Goal: Information Seeking & Learning: Learn about a topic

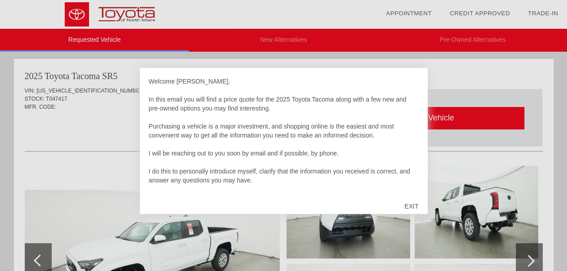
click at [413, 204] on div "EXIT" at bounding box center [411, 206] width 32 height 27
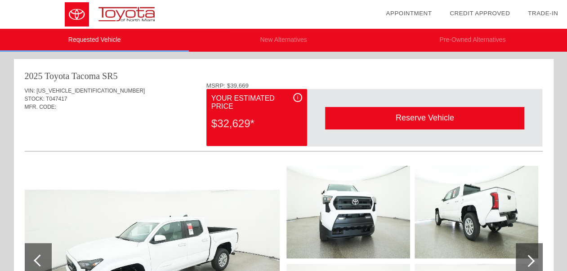
click at [296, 98] on div "i" at bounding box center [297, 97] width 9 height 9
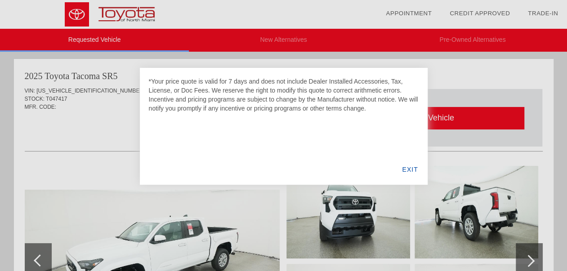
click at [413, 168] on div "EXIT" at bounding box center [409, 169] width 35 height 31
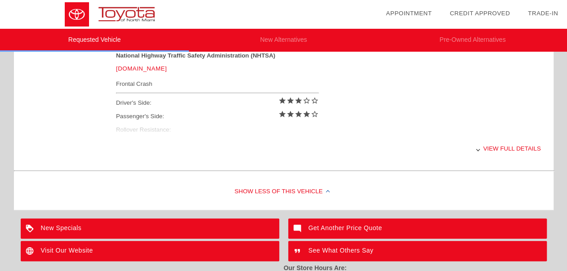
scroll to position [384, 0]
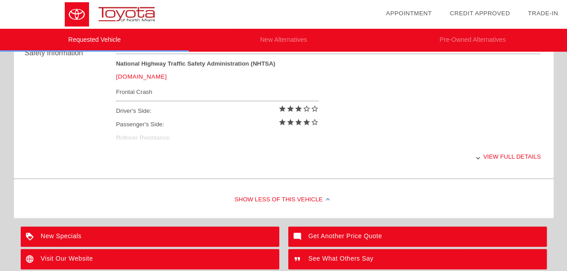
click at [517, 155] on div "View full details" at bounding box center [328, 157] width 425 height 22
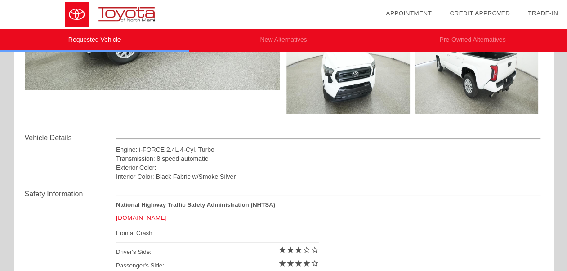
scroll to position [5, 0]
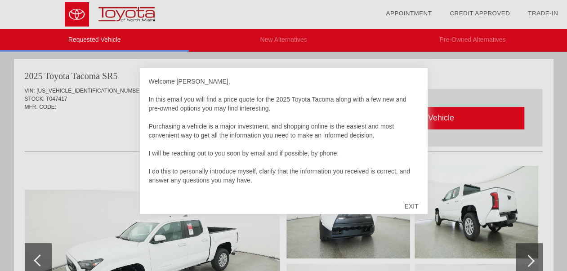
click at [415, 204] on div "EXIT" at bounding box center [411, 206] width 32 height 27
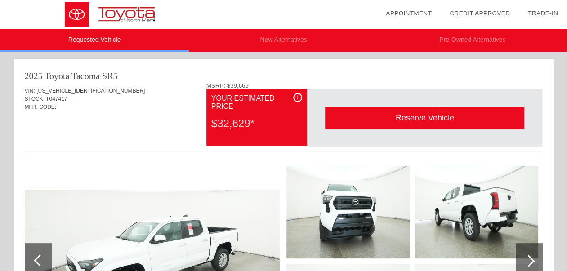
click at [298, 98] on span "i" at bounding box center [297, 97] width 1 height 6
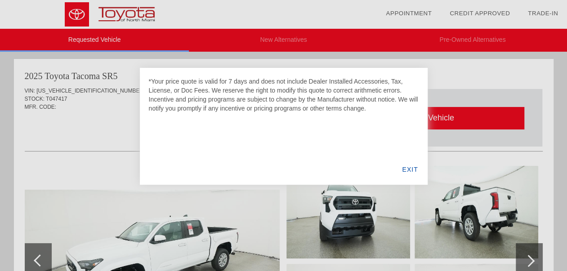
click at [414, 169] on div "EXIT" at bounding box center [409, 169] width 35 height 31
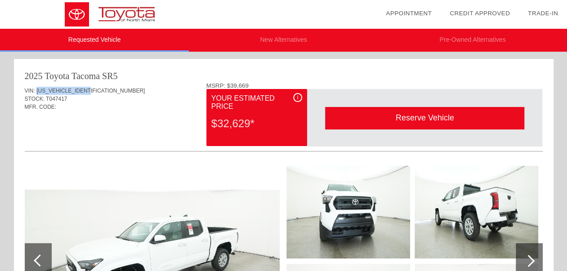
drag, startPoint x: 92, startPoint y: 91, endPoint x: 36, endPoint y: 91, distance: 56.6
click at [36, 91] on span "[US_VEHICLE_IDENTIFICATION_NUMBER]" at bounding box center [90, 91] width 108 height 6
copy span "[US_VEHICLE_IDENTIFICATION_NUMBER]"
click at [298, 100] on span "i" at bounding box center [297, 97] width 1 height 6
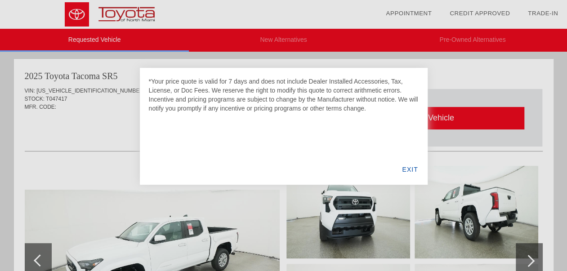
click at [408, 168] on div "EXIT" at bounding box center [409, 169] width 35 height 31
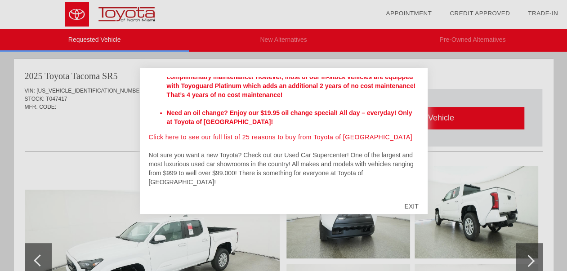
scroll to position [291, 0]
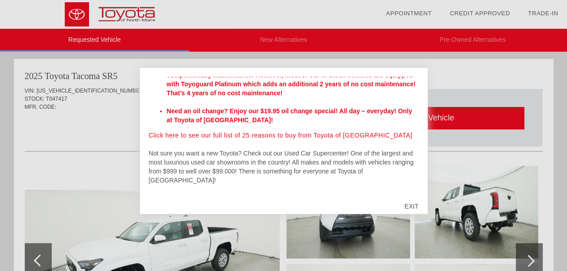
click at [412, 205] on div "EXIT" at bounding box center [411, 206] width 32 height 27
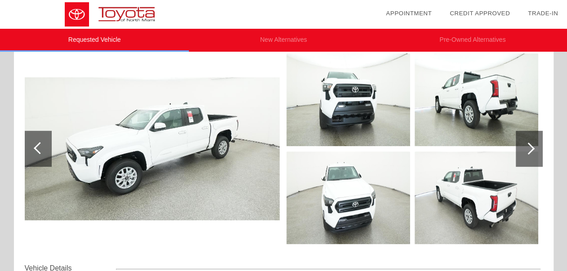
scroll to position [111, 0]
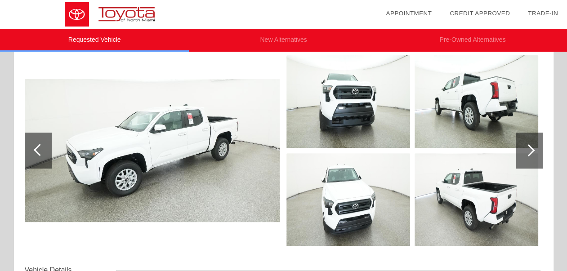
click at [529, 151] on div at bounding box center [528, 150] width 12 height 12
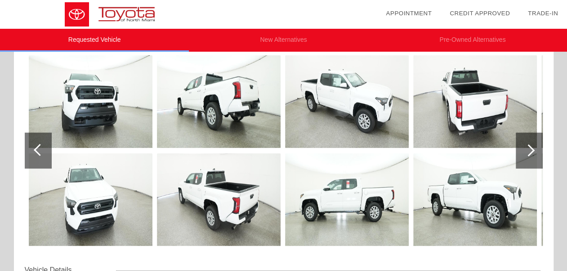
click at [529, 151] on div at bounding box center [528, 150] width 12 height 12
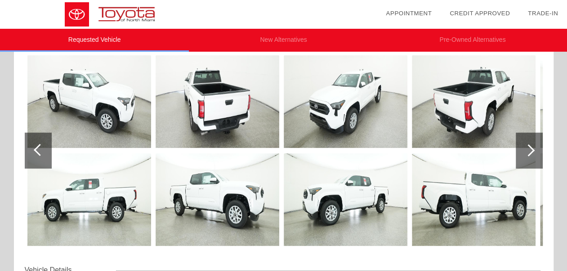
click at [529, 151] on div at bounding box center [528, 150] width 12 height 12
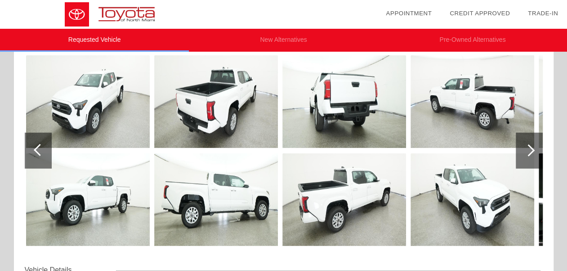
click at [529, 151] on div at bounding box center [528, 150] width 12 height 12
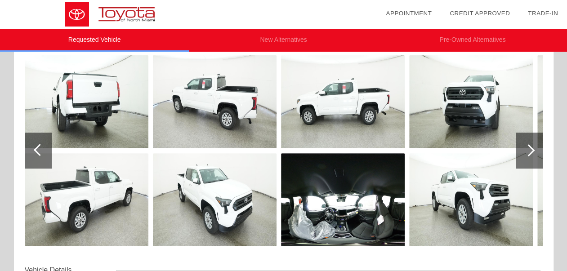
click at [358, 194] on img at bounding box center [343, 199] width 124 height 93
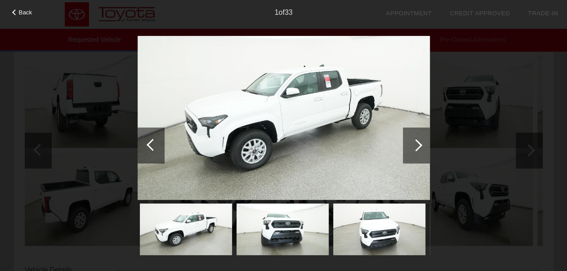
click at [414, 144] on div at bounding box center [416, 145] width 12 height 12
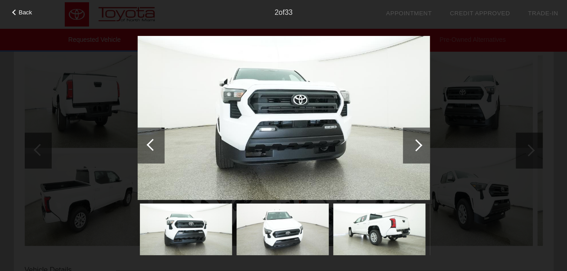
click at [414, 144] on div at bounding box center [416, 145] width 12 height 12
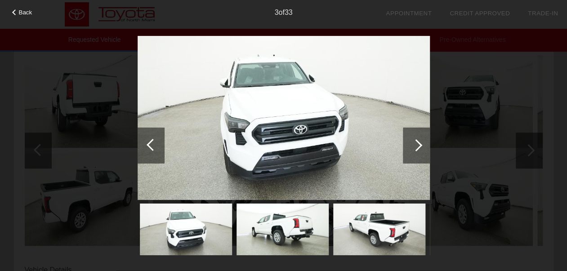
click at [414, 144] on div at bounding box center [416, 145] width 12 height 12
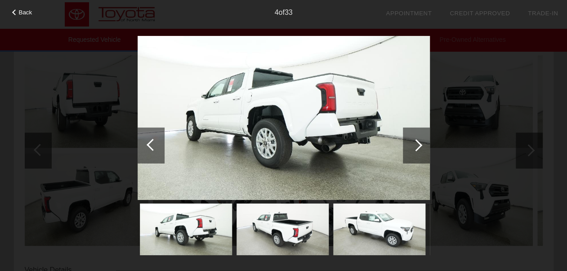
click at [414, 144] on div at bounding box center [416, 145] width 12 height 12
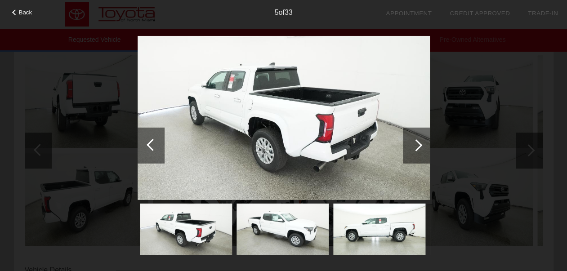
click at [414, 144] on div at bounding box center [416, 145] width 12 height 12
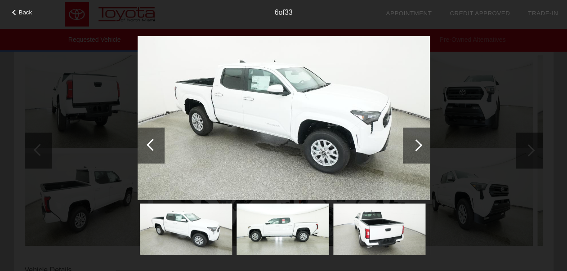
click at [414, 144] on div at bounding box center [416, 145] width 12 height 12
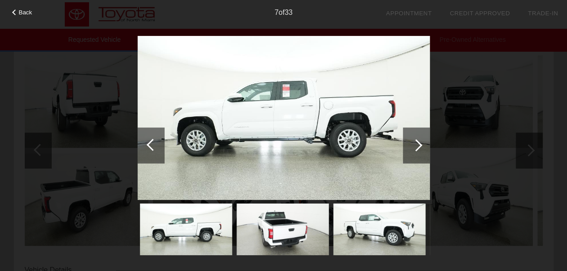
click at [414, 144] on div at bounding box center [416, 145] width 12 height 12
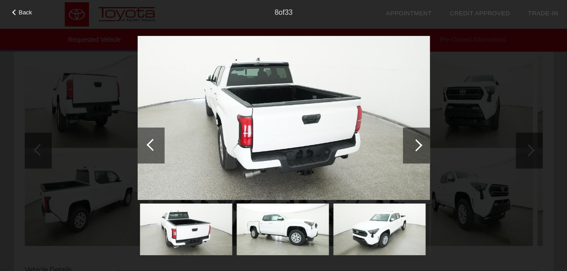
click at [414, 144] on div at bounding box center [416, 145] width 12 height 12
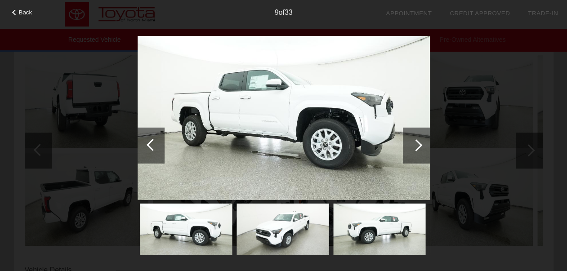
click at [414, 144] on div at bounding box center [416, 145] width 12 height 12
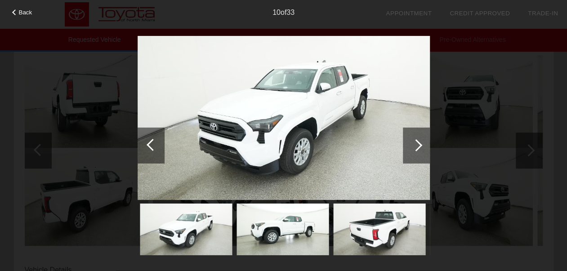
click at [414, 144] on div at bounding box center [416, 145] width 12 height 12
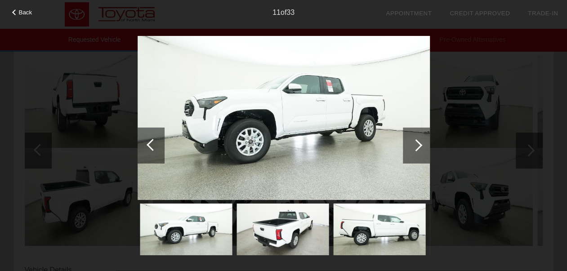
click at [419, 144] on div at bounding box center [416, 145] width 12 height 12
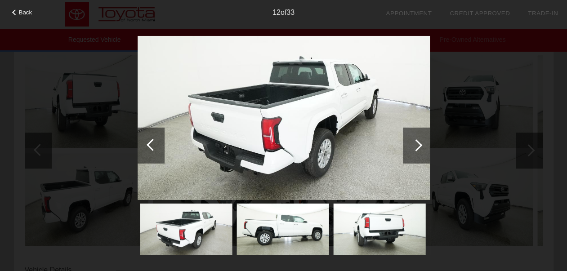
click at [419, 144] on div at bounding box center [416, 145] width 12 height 12
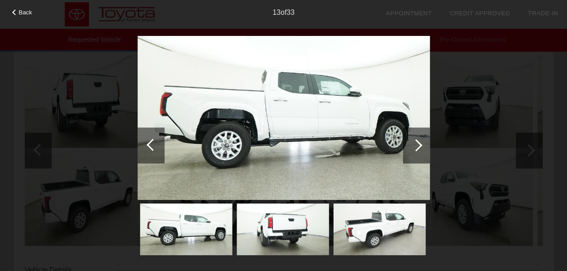
click at [419, 144] on div at bounding box center [416, 145] width 12 height 12
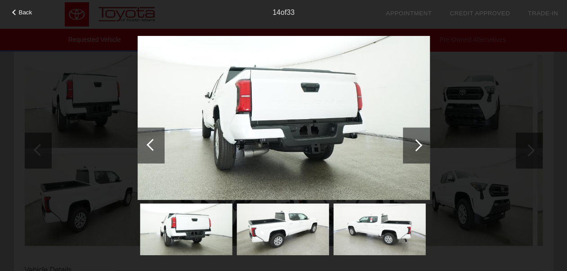
click at [419, 144] on div at bounding box center [416, 145] width 12 height 12
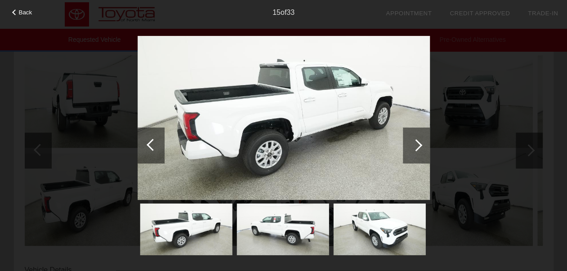
click at [419, 144] on div at bounding box center [416, 145] width 12 height 12
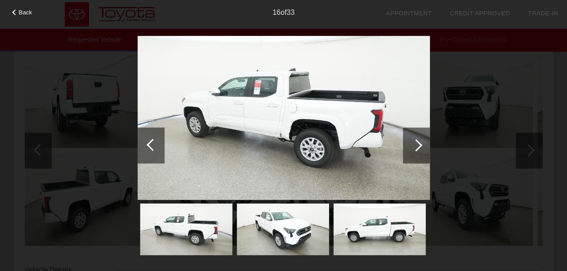
click at [419, 144] on div at bounding box center [416, 145] width 12 height 12
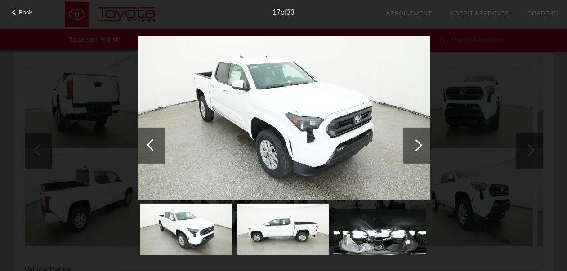
click at [419, 144] on div at bounding box center [416, 145] width 12 height 12
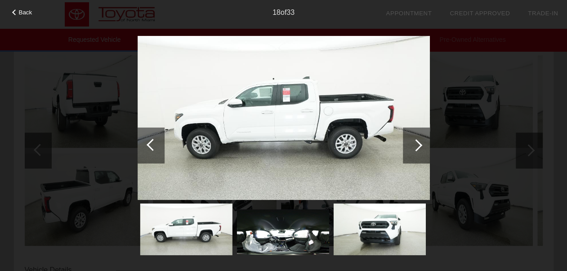
click at [419, 144] on div at bounding box center [416, 145] width 12 height 12
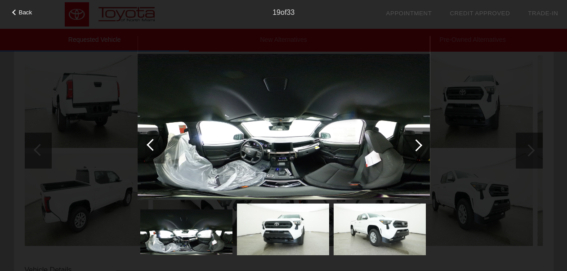
click at [418, 142] on div at bounding box center [416, 145] width 12 height 12
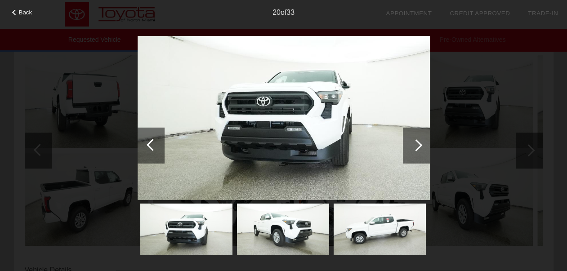
click at [418, 142] on div at bounding box center [416, 145] width 12 height 12
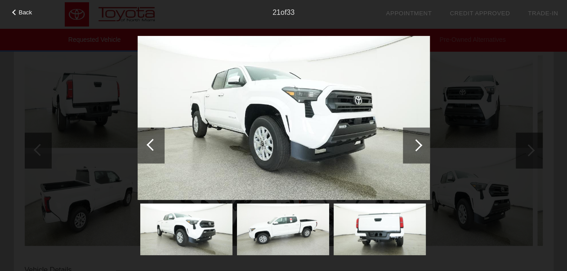
click at [418, 142] on div at bounding box center [416, 145] width 12 height 12
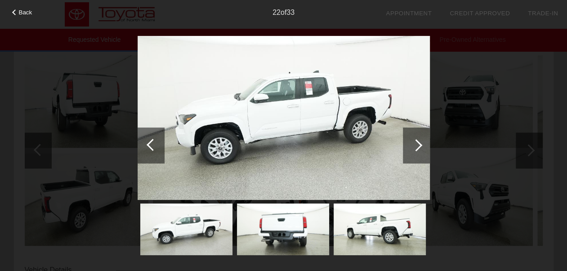
click at [418, 142] on div at bounding box center [416, 145] width 12 height 12
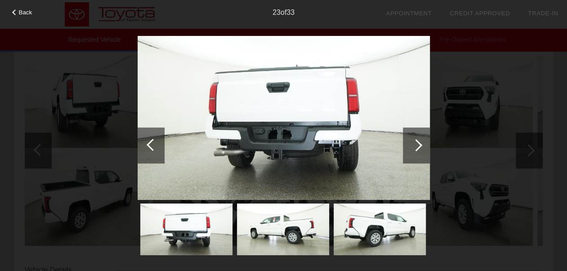
click at [418, 142] on div at bounding box center [416, 145] width 12 height 12
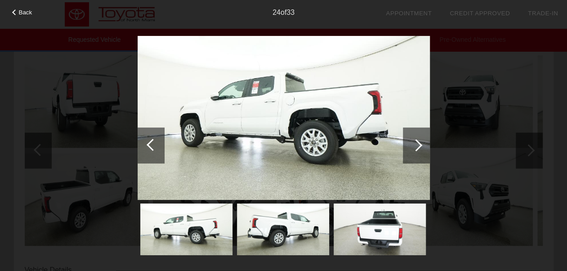
click at [418, 142] on div at bounding box center [416, 145] width 12 height 12
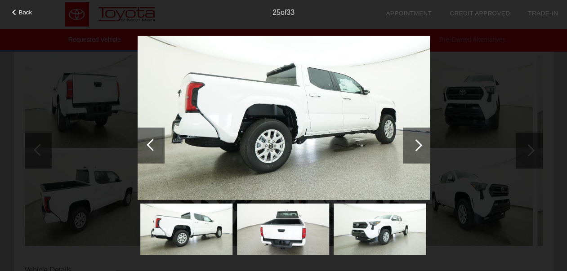
click at [418, 142] on div at bounding box center [416, 145] width 12 height 12
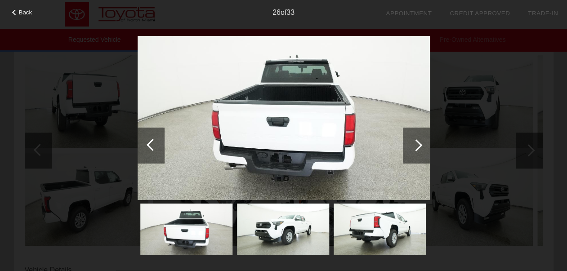
click at [418, 142] on div at bounding box center [416, 145] width 12 height 12
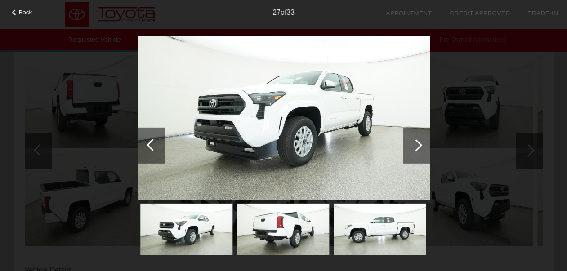
click at [418, 142] on div at bounding box center [416, 145] width 12 height 12
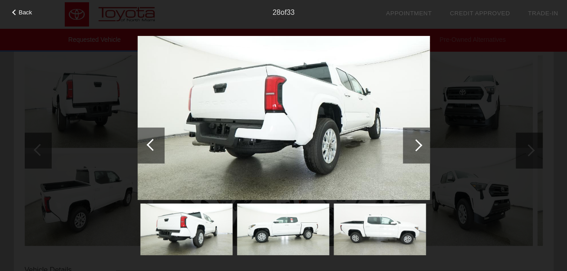
click at [418, 142] on div at bounding box center [416, 145] width 12 height 12
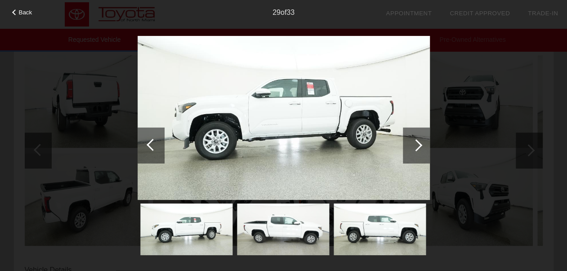
click at [418, 142] on div at bounding box center [416, 145] width 12 height 12
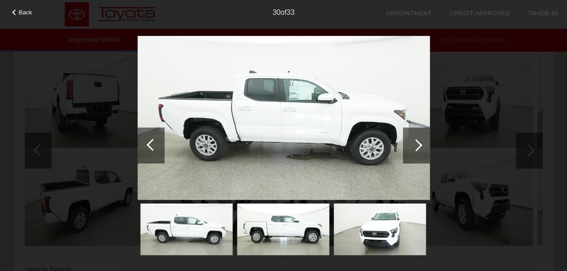
click at [418, 142] on div at bounding box center [416, 145] width 12 height 12
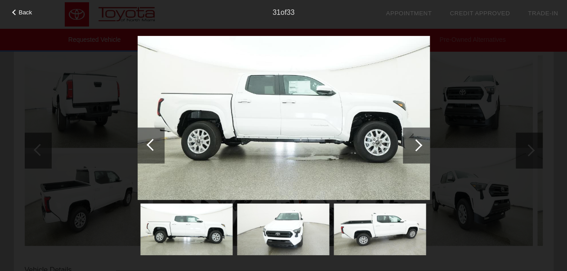
click at [418, 142] on div at bounding box center [416, 145] width 12 height 12
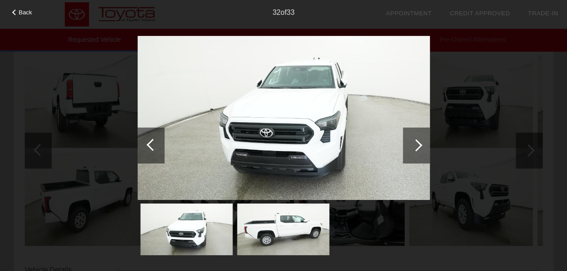
click at [418, 142] on div at bounding box center [416, 145] width 12 height 12
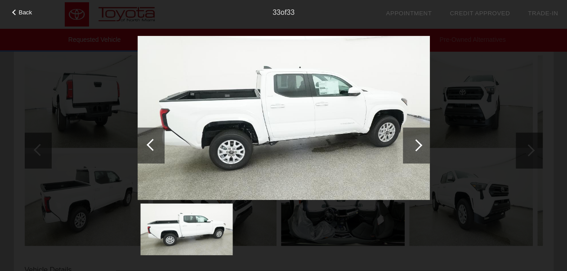
click at [418, 142] on div at bounding box center [416, 145] width 12 height 12
click at [23, 12] on span "Back" at bounding box center [25, 12] width 13 height 7
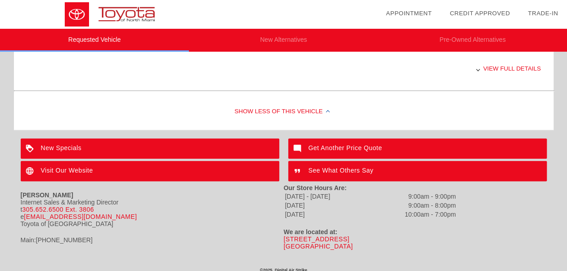
scroll to position [480, 0]
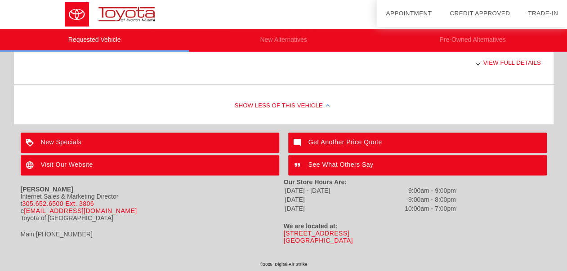
click at [494, 59] on div "View full details" at bounding box center [328, 63] width 425 height 22
click at [514, 58] on div "View less details" at bounding box center [328, 63] width 425 height 22
click at [320, 103] on div "Show Less of this Vehicle" at bounding box center [283, 106] width 539 height 36
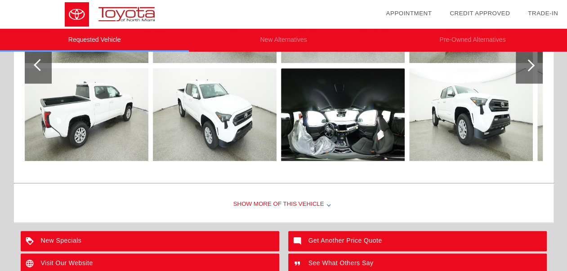
scroll to position [0, 0]
